Goal: Information Seeking & Learning: Learn about a topic

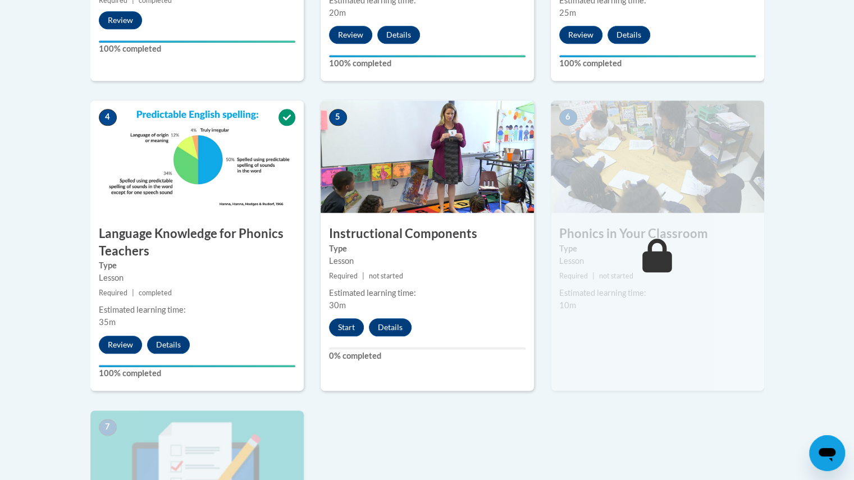
scroll to position [562, 0]
